Goal: Information Seeking & Learning: Find specific page/section

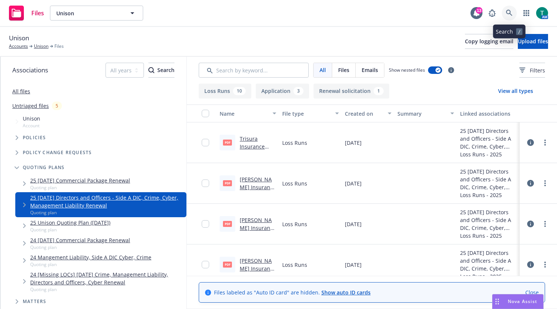
click at [513, 11] on link at bounding box center [509, 13] width 15 height 15
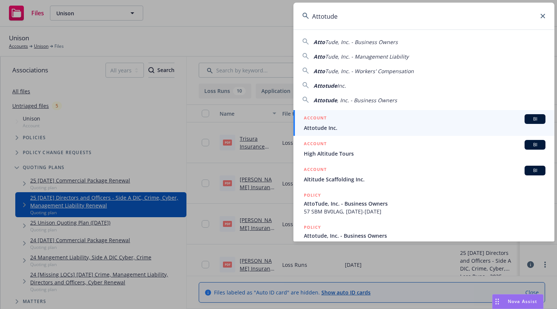
type input "Attotude"
click at [316, 132] on link "ACCOUNT BI Attotude Inc." at bounding box center [423, 123] width 261 height 26
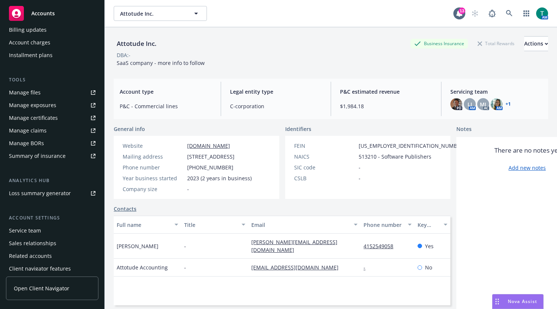
scroll to position [177, 0]
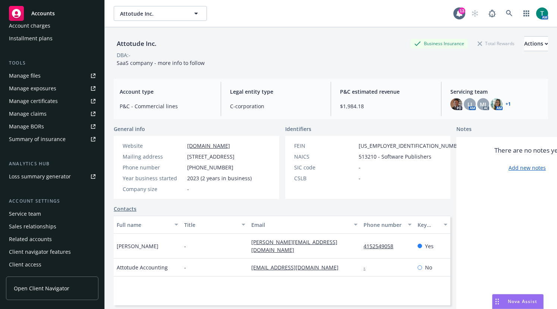
click at [27, 79] on div "Manage files" at bounding box center [25, 76] width 32 height 12
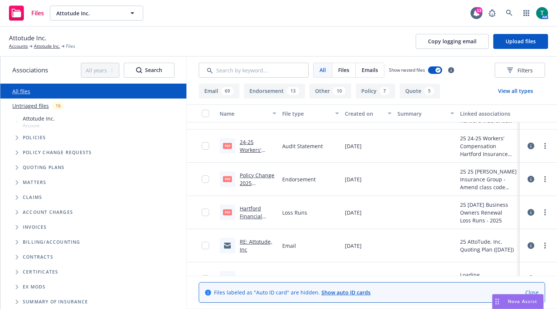
scroll to position [1047, 0]
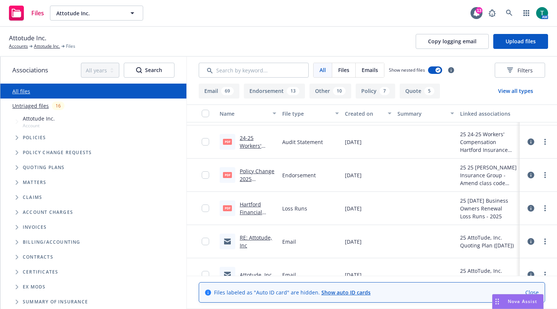
click at [15, 168] on span "Tree Example" at bounding box center [17, 167] width 12 height 12
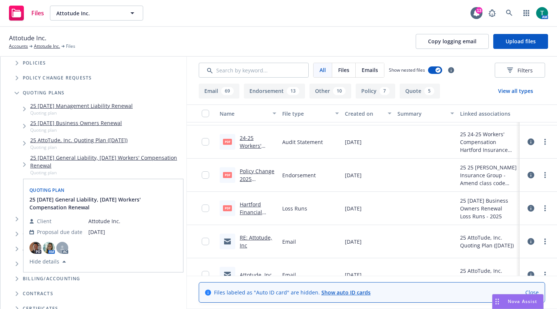
scroll to position [0, 0]
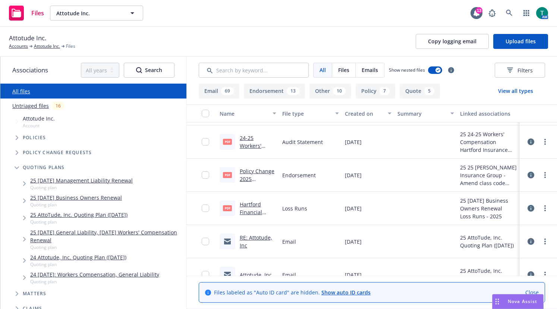
click at [85, 181] on link "25 10/14/25 Management Liability Renewal" at bounding box center [81, 180] width 103 height 8
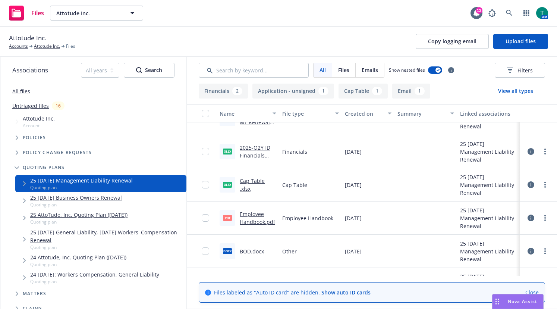
scroll to position [119, 0]
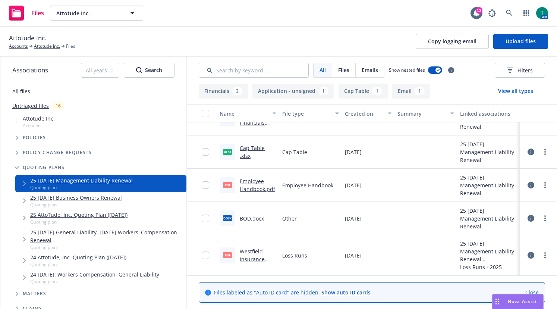
click at [251, 252] on link "Westfield Insurance Company Management Liability [DATE] - [DATE] Loss Runs - Va…" at bounding box center [257, 283] width 35 height 70
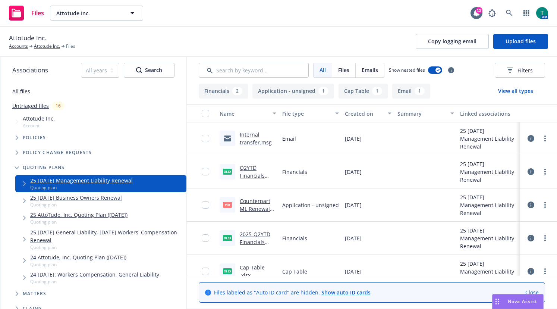
scroll to position [0, 0]
click at [255, 200] on link "Counterpart ML Renewal App .pdf" at bounding box center [255, 209] width 31 height 23
click at [42, 46] on link "Attotude Inc." at bounding box center [47, 46] width 26 height 7
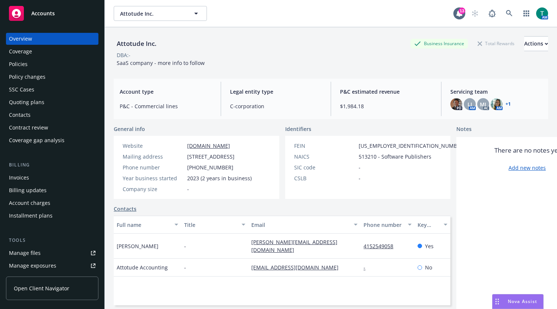
click at [21, 67] on div "Policies" at bounding box center [18, 64] width 19 height 12
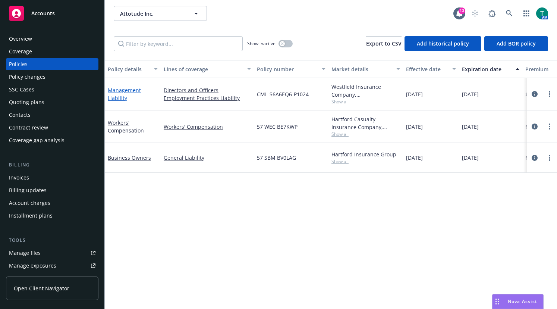
click at [123, 92] on link "Management Liability" at bounding box center [124, 93] width 33 height 15
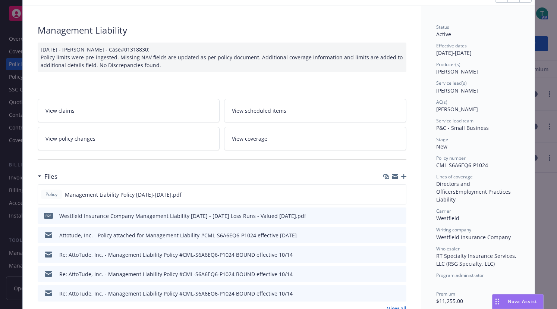
scroll to position [75, 0]
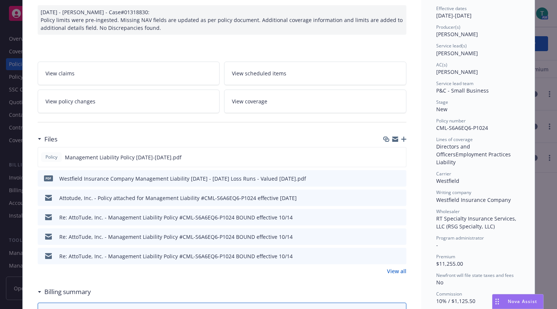
click at [399, 216] on icon "preview file" at bounding box center [399, 216] width 7 height 5
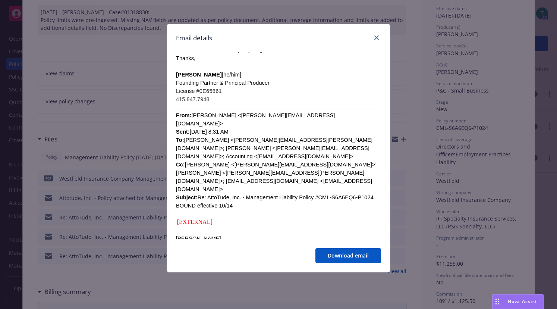
scroll to position [596, 0]
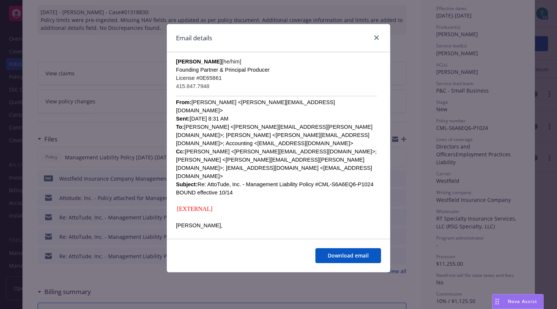
click at [379, 41] on div at bounding box center [375, 38] width 12 height 10
click at [376, 38] on icon "close" at bounding box center [376, 37] width 4 height 4
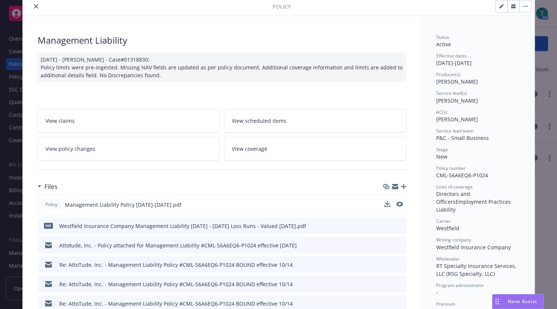
scroll to position [0, 0]
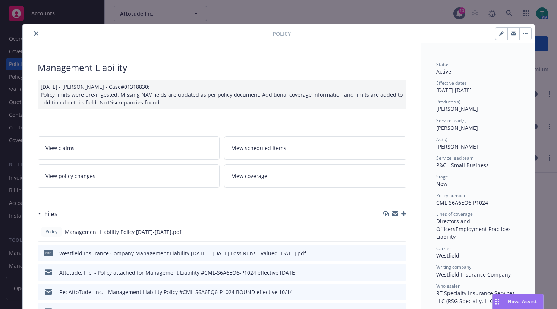
click at [34, 31] on button "close" at bounding box center [36, 33] width 9 height 9
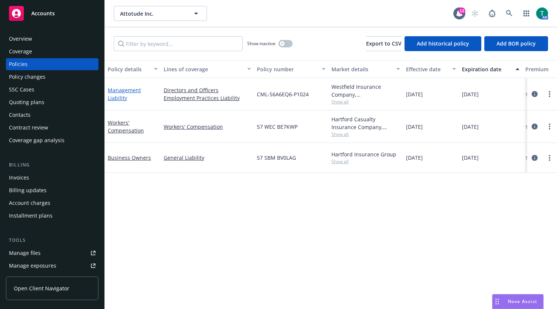
click at [126, 91] on link "Management Liability" at bounding box center [124, 93] width 33 height 15
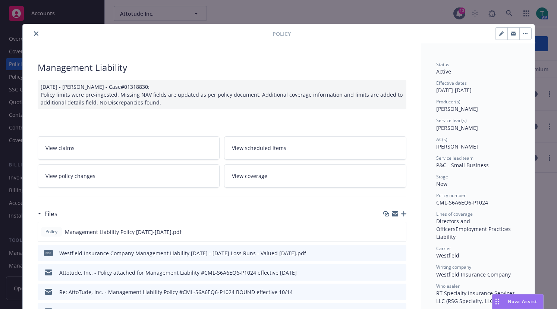
scroll to position [22, 0]
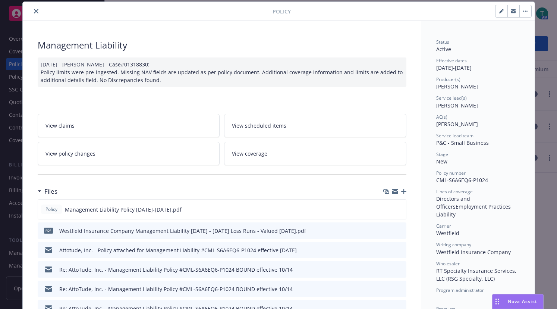
click at [35, 12] on icon "close" at bounding box center [36, 11] width 4 height 4
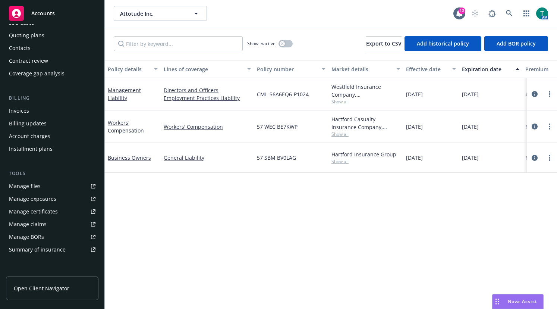
scroll to position [75, 0]
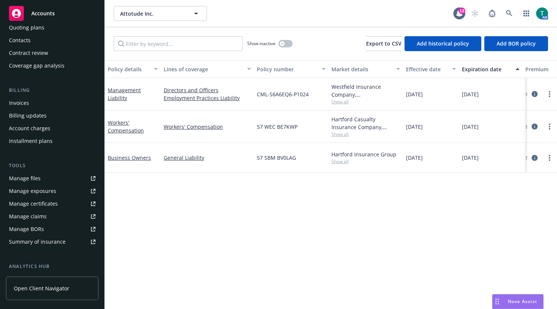
click at [30, 175] on div "Manage files" at bounding box center [25, 178] width 32 height 12
